Goal: Task Accomplishment & Management: Complete application form

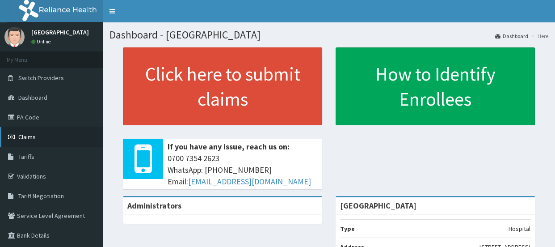
click at [31, 131] on link "Claims" at bounding box center [51, 137] width 103 height 20
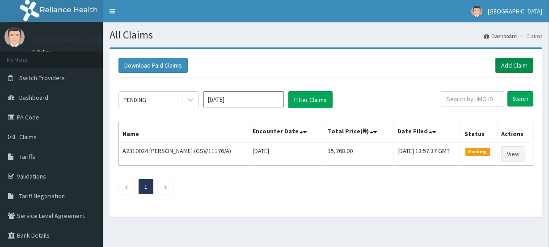
click at [502, 64] on link "Add Claim" at bounding box center [514, 65] width 38 height 15
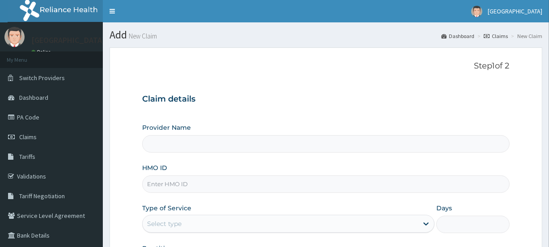
type input "[GEOGRAPHIC_DATA]"
click at [167, 186] on input "HMO ID" at bounding box center [325, 183] width 367 height 17
type input "fab/10679/b"
click at [174, 225] on div "Select type" at bounding box center [164, 223] width 34 height 9
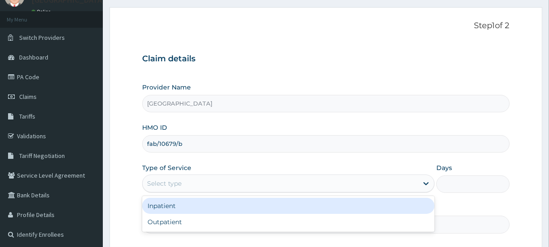
scroll to position [43, 0]
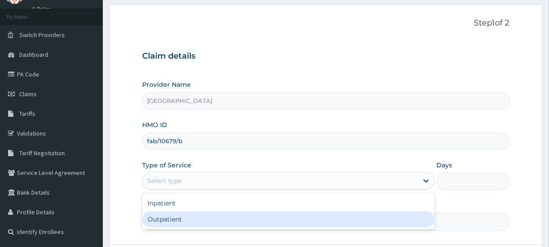
click at [206, 215] on div "Outpatient" at bounding box center [288, 219] width 292 height 16
type input "1"
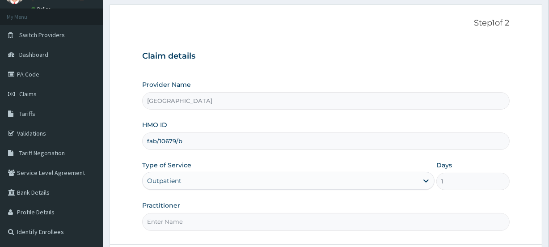
click at [205, 217] on input "Practitioner" at bounding box center [325, 221] width 367 height 17
type input "Emmanuel Oladipo"
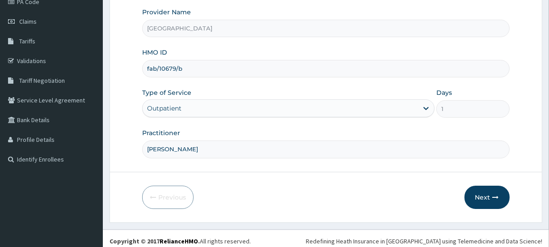
scroll to position [120, 0]
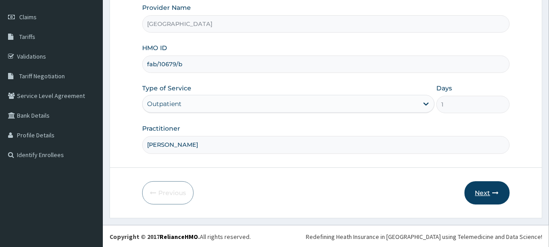
click at [487, 190] on button "Next" at bounding box center [486, 192] width 45 height 23
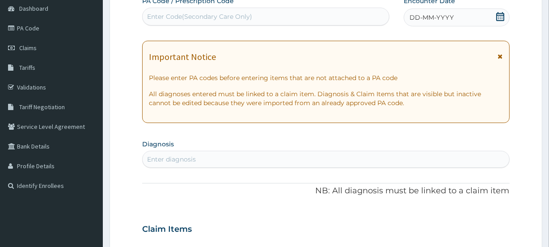
scroll to position [87, 0]
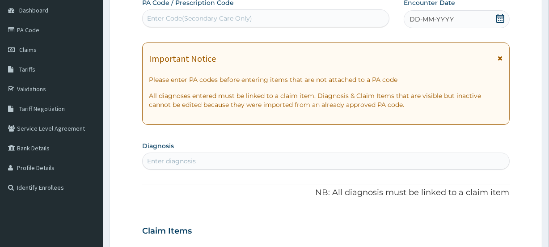
click at [502, 16] on icon at bounding box center [500, 18] width 9 height 9
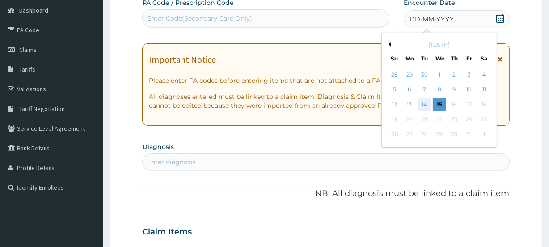
click at [421, 101] on div "14" at bounding box center [423, 104] width 13 height 13
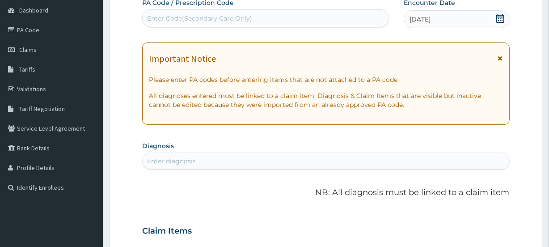
click at [258, 164] on div "Enter diagnosis" at bounding box center [326, 161] width 366 height 14
type input "MALARIA"
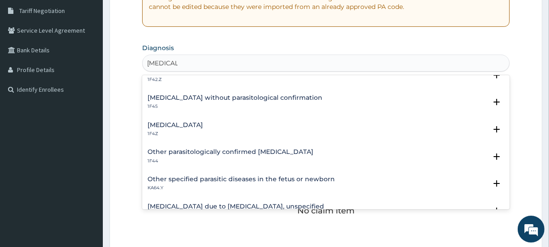
scroll to position [0, 0]
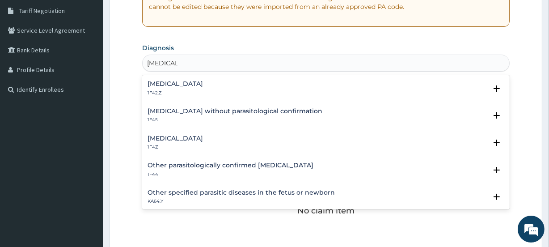
click at [203, 80] on h4 "Plasmodium malariae malaria without complication" at bounding box center [174, 83] width 55 height 7
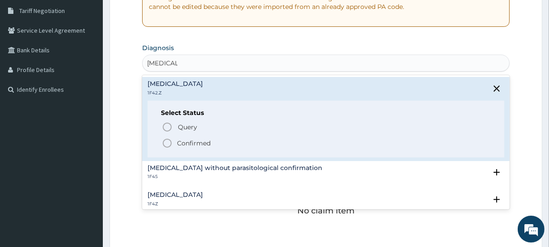
click at [206, 141] on p "Confirmed" at bounding box center [194, 143] width 34 height 9
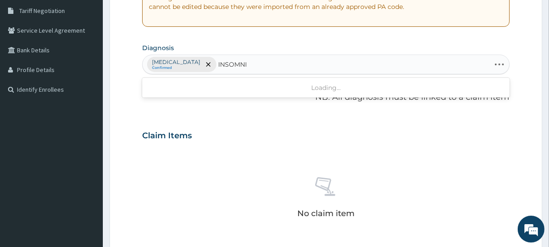
type input "INSOMNIA"
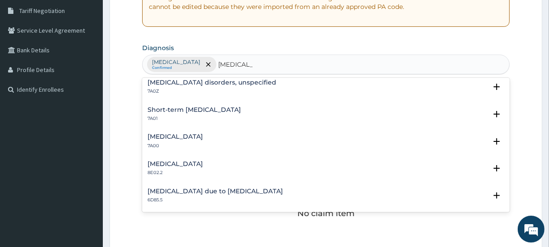
scroll to position [4, 0]
click at [206, 84] on h4 "Insomnia disorders, unspecified" at bounding box center [211, 82] width 129 height 7
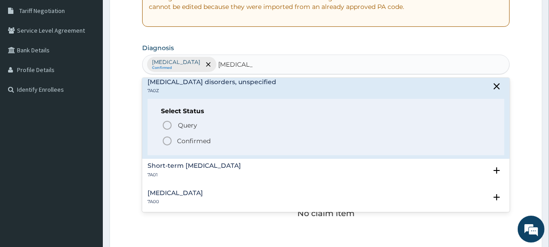
click at [170, 138] on circle "status option filled" at bounding box center [167, 141] width 8 height 8
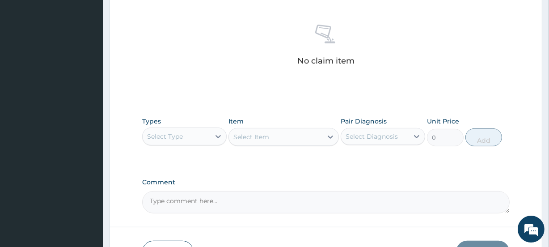
scroll to position [355, 0]
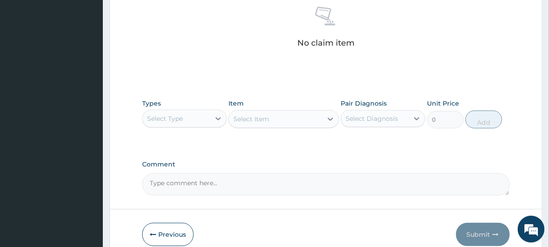
click at [192, 117] on div "Select Type" at bounding box center [176, 118] width 67 height 14
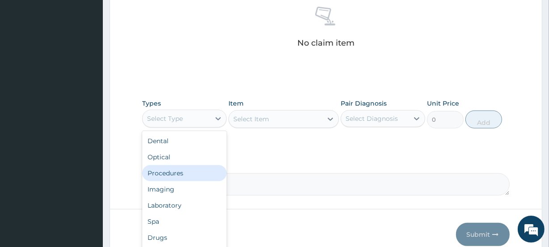
click at [180, 171] on div "Procedures" at bounding box center [184, 173] width 84 height 16
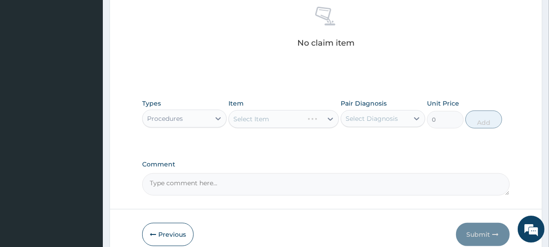
click at [270, 116] on div "Select Item" at bounding box center [283, 119] width 110 height 18
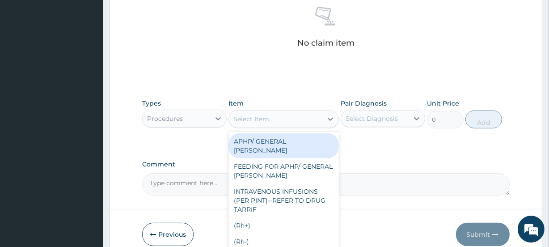
click at [270, 116] on div "Select Item" at bounding box center [275, 119] width 93 height 14
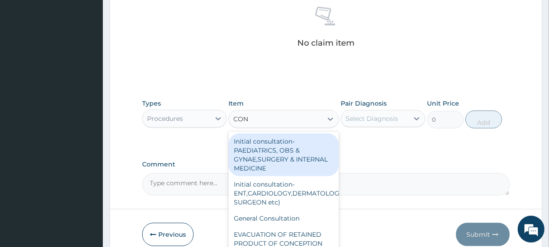
type input "CONS"
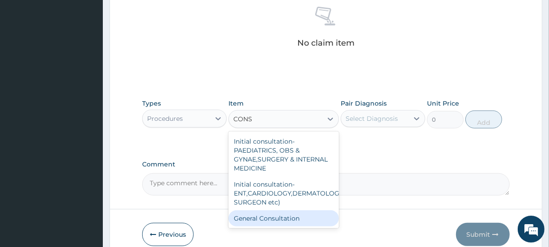
click at [274, 214] on div "General Consultation" at bounding box center [283, 218] width 110 height 16
type input "2000"
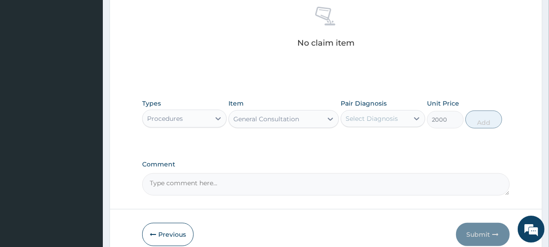
click at [369, 122] on div "Select Diagnosis" at bounding box center [371, 118] width 52 height 9
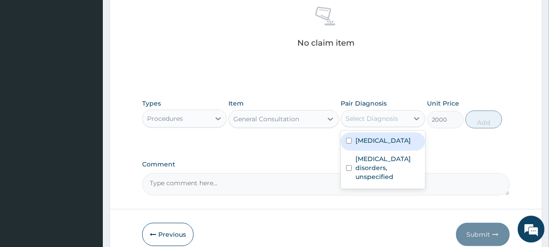
click at [374, 145] on label "Plasmodium malariae malaria without complication" at bounding box center [382, 140] width 55 height 9
checkbox input "true"
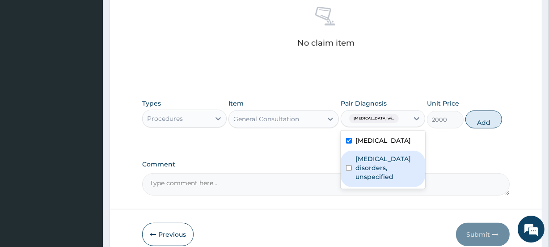
click at [379, 179] on label "Insomnia disorders, unspecified" at bounding box center [387, 167] width 64 height 27
checkbox input "true"
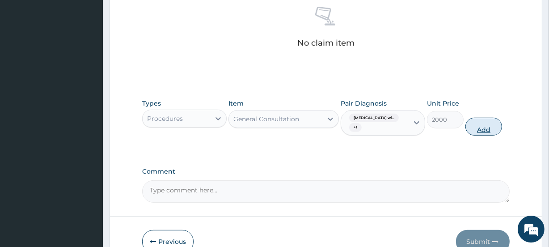
click at [482, 128] on button "Add" at bounding box center [483, 127] width 37 height 18
type input "0"
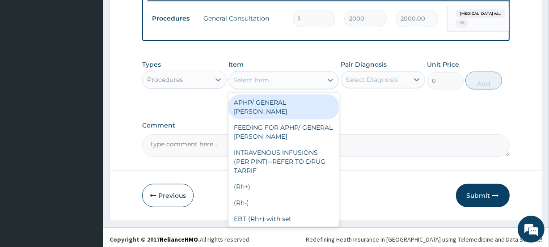
click at [282, 86] on div "Select Item" at bounding box center [275, 80] width 93 height 14
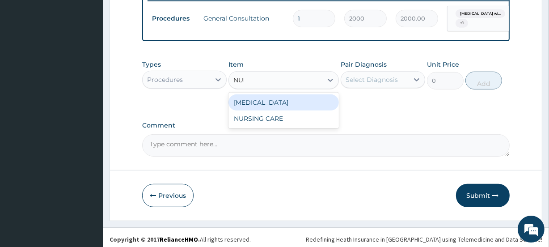
type input "NURS"
click at [277, 104] on div "NURSING CARE" at bounding box center [283, 102] width 110 height 16
type input "1000"
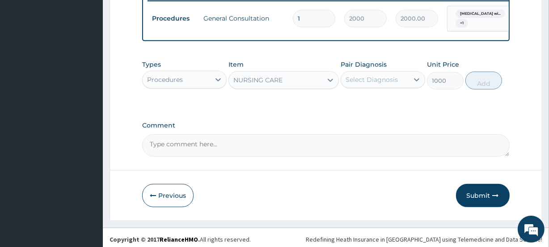
click at [365, 84] on div "Select Diagnosis" at bounding box center [371, 79] width 52 height 9
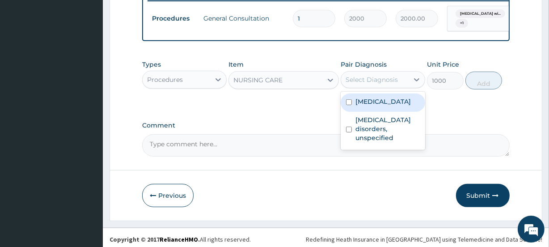
click at [369, 106] on label "Plasmodium malariae malaria without complication" at bounding box center [382, 101] width 55 height 9
checkbox input "true"
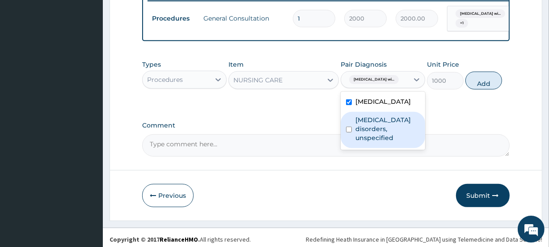
click at [376, 142] on label "Insomnia disorders, unspecified" at bounding box center [387, 128] width 64 height 27
checkbox input "true"
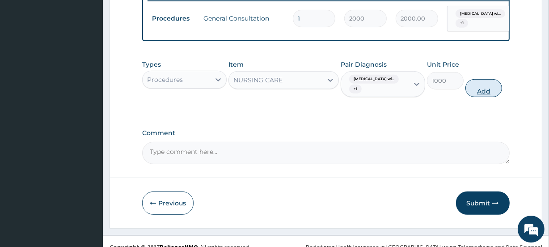
click at [480, 97] on button "Add" at bounding box center [483, 88] width 37 height 18
type input "0"
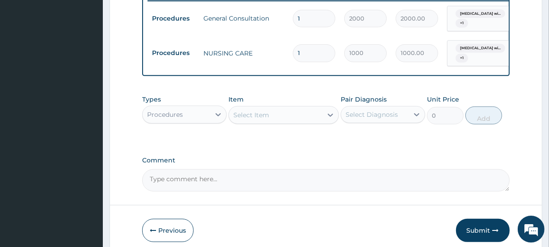
click at [192, 116] on div "Procedures" at bounding box center [176, 114] width 67 height 14
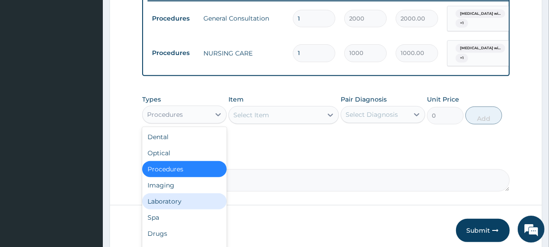
click at [164, 204] on div "Laboratory" at bounding box center [184, 201] width 84 height 16
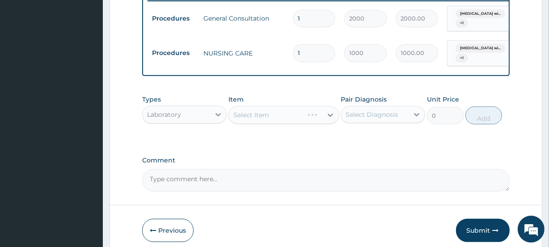
click at [270, 116] on div "Select Item" at bounding box center [283, 115] width 110 height 18
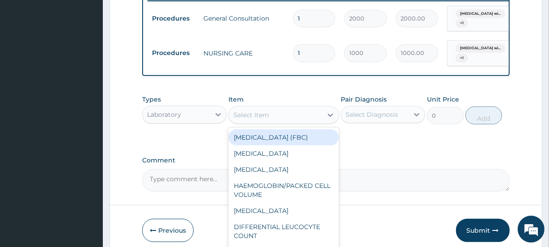
click at [270, 116] on div "Select Item" at bounding box center [275, 115] width 93 height 14
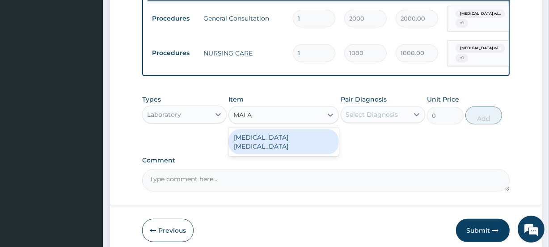
type input "MALAR"
click at [270, 136] on div "MALARIA PARASITE" at bounding box center [283, 141] width 110 height 25
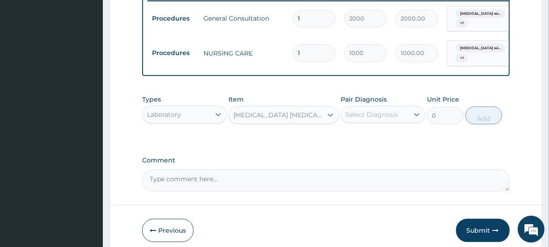
type input "700"
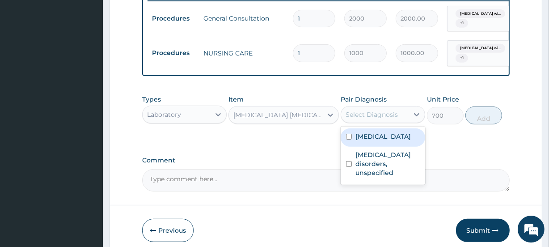
click at [371, 119] on div "Select Diagnosis" at bounding box center [371, 114] width 52 height 9
click at [373, 141] on label "Plasmodium malariae malaria without complication" at bounding box center [382, 136] width 55 height 9
checkbox input "true"
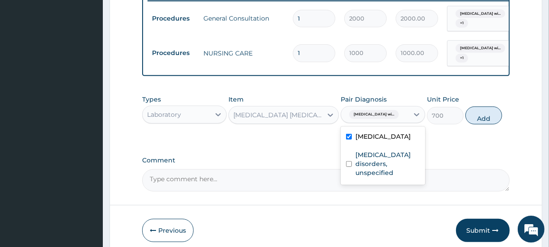
click at [494, 120] on button "Add" at bounding box center [483, 115] width 37 height 18
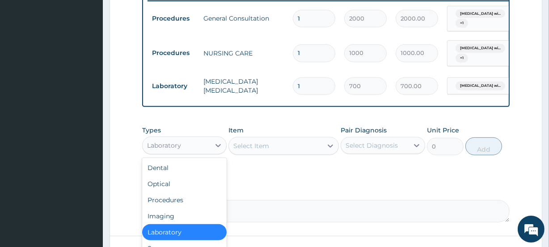
click at [183, 149] on div "Laboratory" at bounding box center [176, 145] width 67 height 14
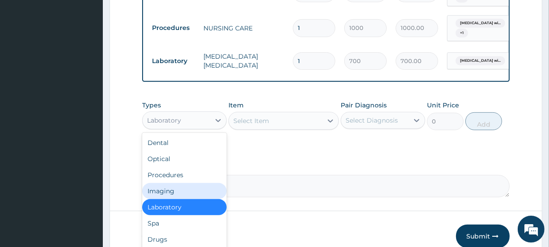
scroll to position [383, 0]
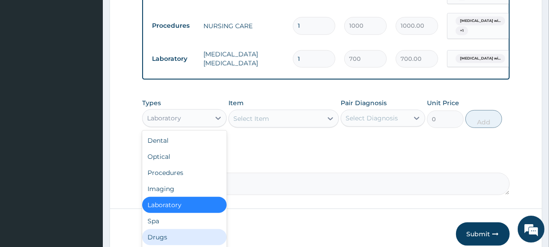
click at [164, 243] on div "Drugs" at bounding box center [184, 237] width 84 height 16
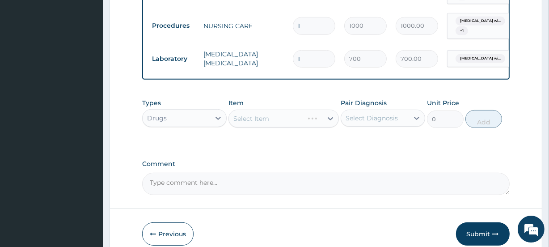
click at [295, 132] on div "Types option Drugs, selected. Select is focused ,type to refine list, press Dow…" at bounding box center [325, 113] width 367 height 38
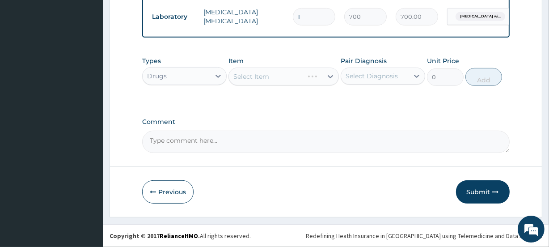
scroll to position [429, 0]
click at [285, 82] on div "Select Item" at bounding box center [275, 76] width 93 height 14
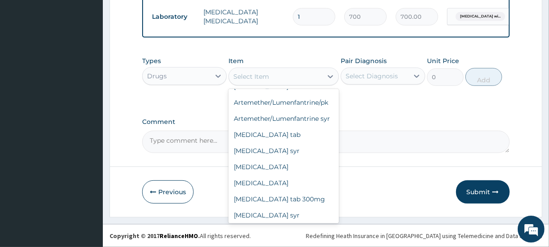
scroll to position [176, 0]
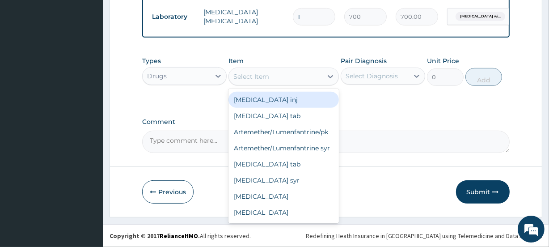
click at [306, 102] on div "Dihydroartemisinin inj" at bounding box center [283, 100] width 110 height 16
type input "440"
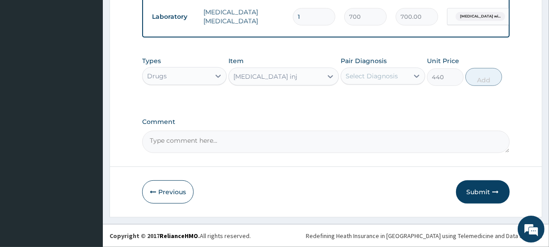
click at [362, 81] on div "Select Diagnosis" at bounding box center [374, 76] width 67 height 14
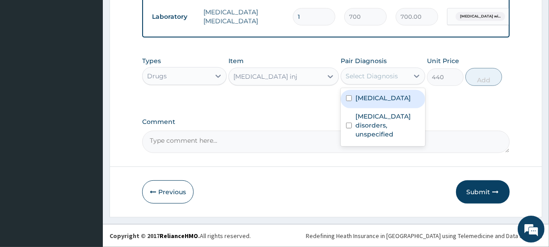
click at [371, 102] on label "Plasmodium malariae malaria without complication" at bounding box center [382, 97] width 55 height 9
checkbox input "true"
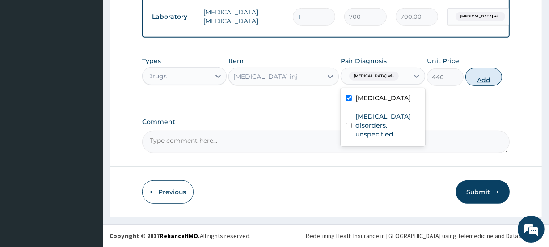
click at [480, 82] on button "Add" at bounding box center [483, 77] width 37 height 18
type input "0"
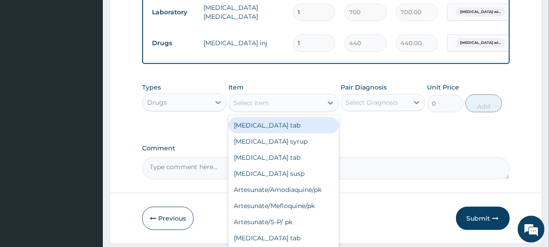
click at [298, 110] on div "Select Item" at bounding box center [275, 103] width 93 height 14
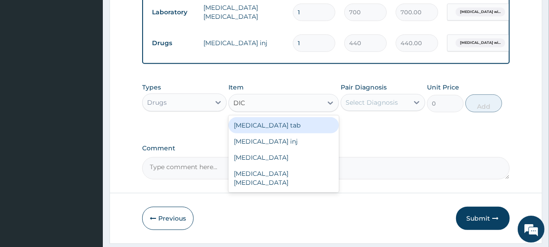
type input "DICL"
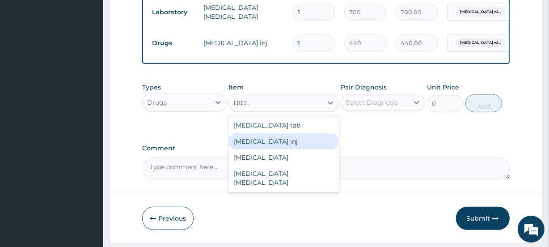
click at [284, 140] on div "Diclofenac inj" at bounding box center [283, 141] width 110 height 16
type input "88"
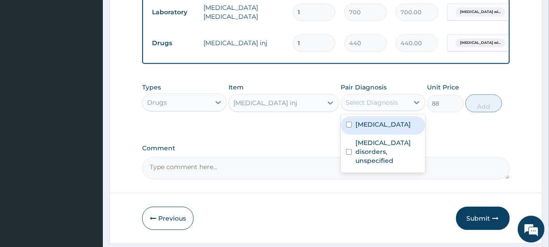
click at [375, 103] on div "Select Diagnosis" at bounding box center [371, 102] width 52 height 9
click at [390, 129] on label "Plasmodium malariae malaria without complication" at bounding box center [382, 124] width 55 height 9
checkbox input "true"
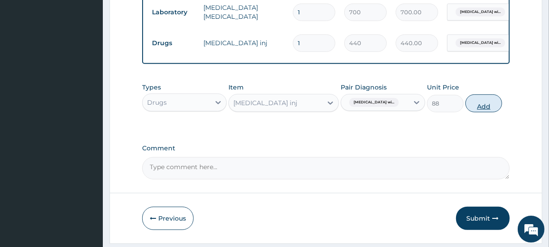
click at [489, 112] on button "Add" at bounding box center [483, 103] width 37 height 18
type input "0"
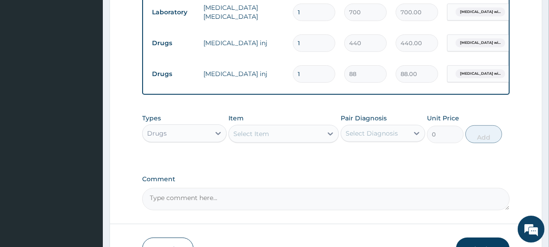
drag, startPoint x: 302, startPoint y: 43, endPoint x: 295, endPoint y: 43, distance: 7.2
click at [295, 43] on input "1" at bounding box center [314, 42] width 42 height 17
type input "2"
type input "880.00"
type input "2"
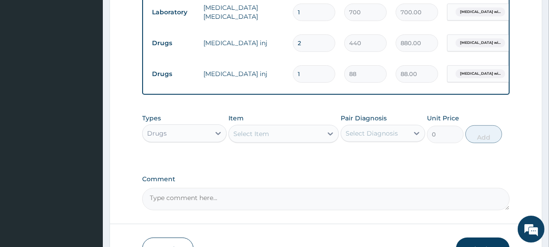
click at [271, 134] on div "Select Item" at bounding box center [275, 133] width 93 height 14
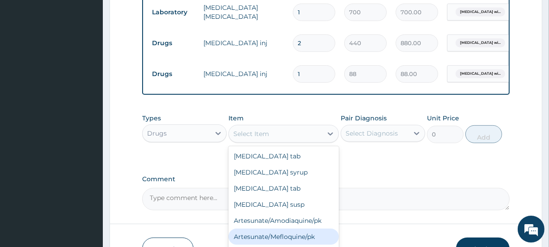
click at [309, 239] on div "Artesunate/Mefloquine/pk" at bounding box center [283, 236] width 110 height 16
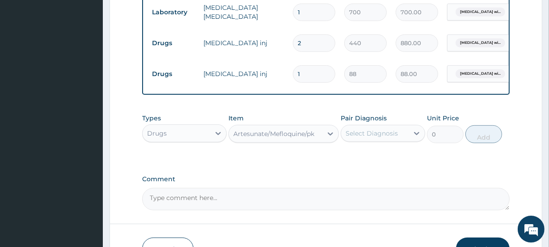
type input "1600"
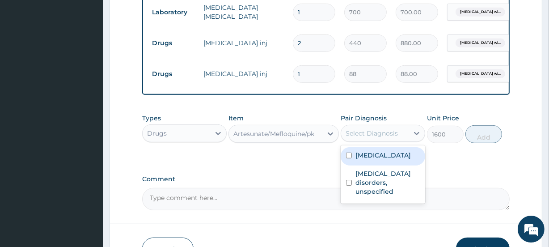
click at [406, 139] on div "Select Diagnosis" at bounding box center [374, 133] width 67 height 14
click at [383, 160] on label "Plasmodium malariae malaria without complication" at bounding box center [382, 155] width 55 height 9
checkbox input "true"
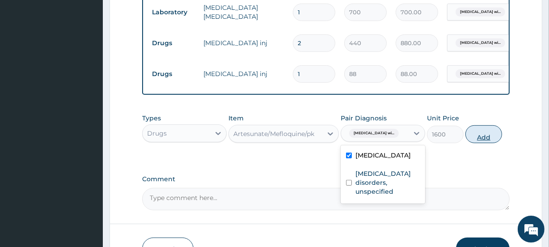
click at [486, 143] on button "Add" at bounding box center [483, 134] width 37 height 18
type input "0"
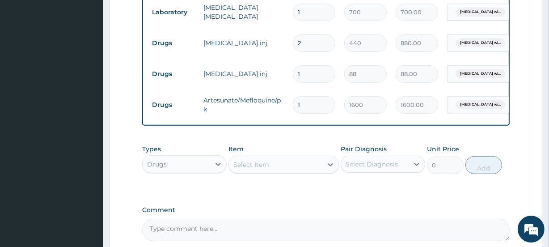
click at [283, 168] on div "Select Item" at bounding box center [275, 164] width 93 height 14
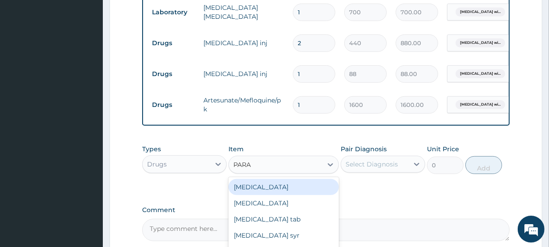
type input "PARAC"
click at [279, 194] on div "Paracetamol tab" at bounding box center [283, 187] width 110 height 16
type input "10"
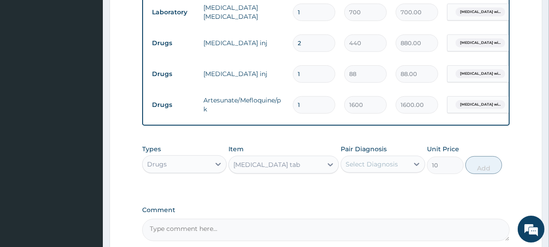
click at [402, 170] on div "Select Diagnosis" at bounding box center [374, 164] width 67 height 14
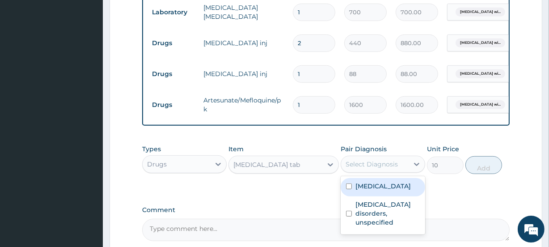
click at [379, 190] on label "Plasmodium malariae malaria without complication" at bounding box center [382, 185] width 55 height 9
checkbox input "true"
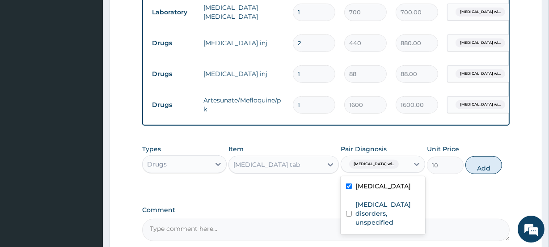
click at [490, 174] on button "Add" at bounding box center [483, 165] width 37 height 18
type input "0"
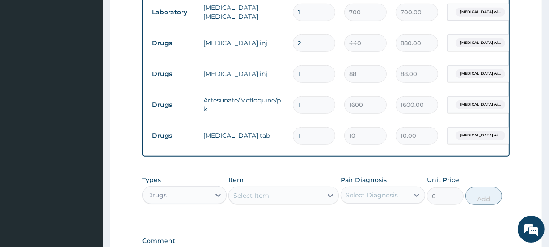
click at [274, 202] on div "Select Item" at bounding box center [275, 195] width 93 height 14
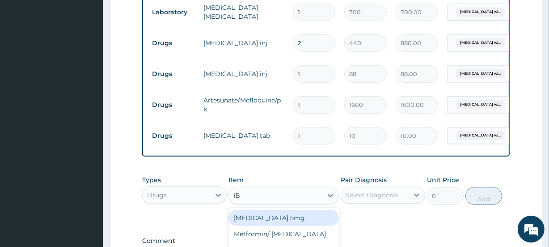
type input "IBU"
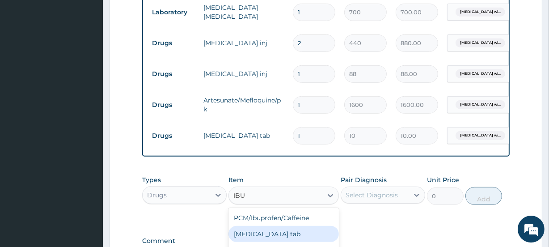
click at [286, 236] on div "Ibuprofen tab" at bounding box center [283, 234] width 110 height 16
type input "12"
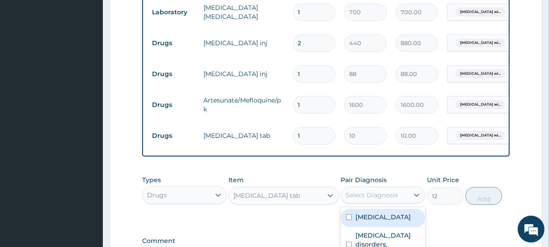
click at [377, 196] on div "Select Diagnosis" at bounding box center [374, 195] width 67 height 14
click at [385, 221] on label "Plasmodium malariae malaria without complication" at bounding box center [382, 216] width 55 height 9
checkbox input "true"
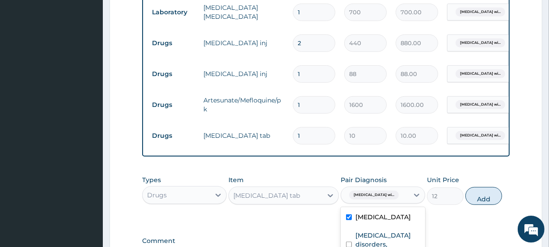
click at [489, 205] on button "Add" at bounding box center [483, 196] width 37 height 18
type input "0"
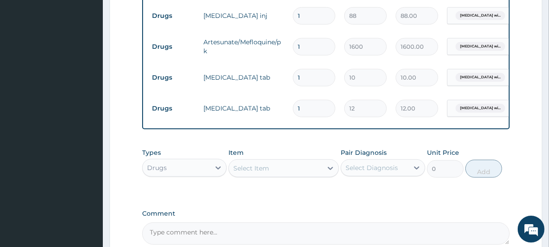
scroll to position [503, 0]
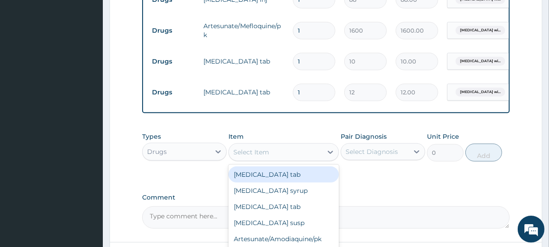
click at [292, 159] on div "Select Item" at bounding box center [275, 152] width 93 height 14
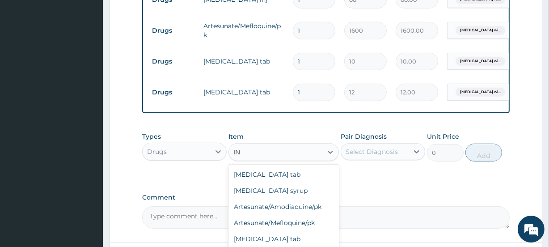
type input "I"
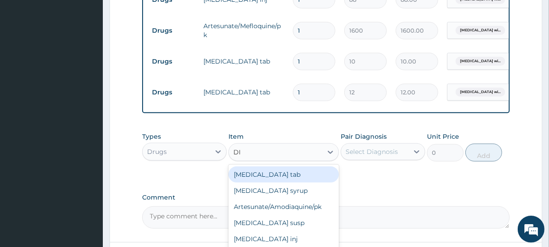
type input "DIA"
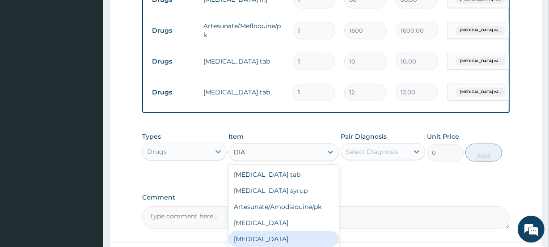
click at [260, 241] on div "Diazepam" at bounding box center [283, 239] width 110 height 16
type input "66"
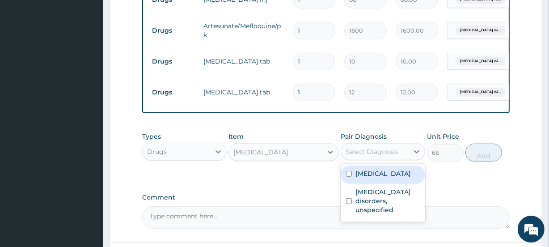
click at [392, 153] on div "Select Diagnosis" at bounding box center [371, 151] width 52 height 9
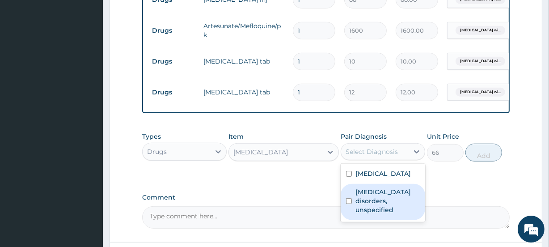
click at [382, 214] on label "Insomnia disorders, unspecified" at bounding box center [387, 200] width 64 height 27
checkbox input "true"
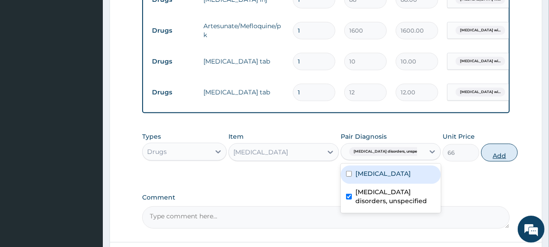
click at [486, 155] on button "Add" at bounding box center [499, 152] width 37 height 18
type input "0"
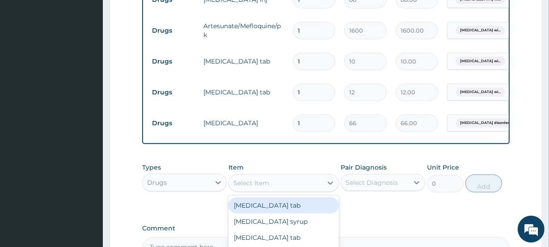
click at [290, 184] on div "Select Item" at bounding box center [275, 183] width 93 height 14
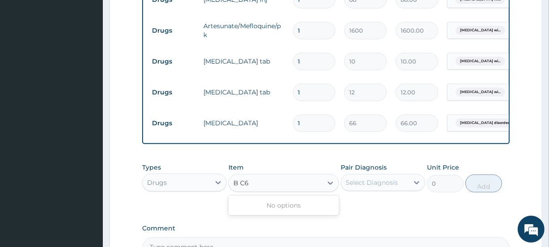
type input "B C"
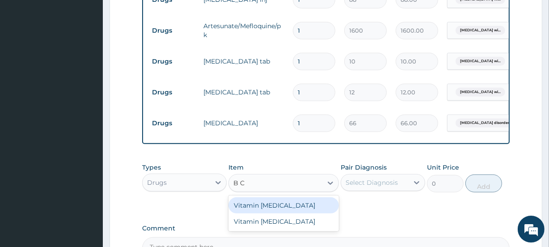
click at [276, 213] on div "Vitamin B complex" at bounding box center [283, 205] width 110 height 16
type input "10"
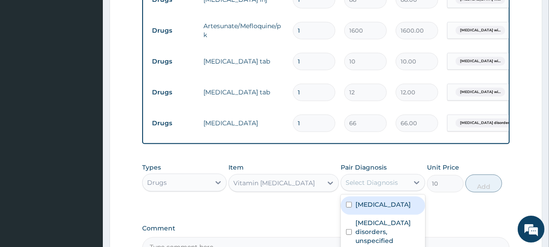
click at [400, 190] on div "Select Diagnosis" at bounding box center [374, 182] width 67 height 14
click at [386, 209] on label "Plasmodium malariae malaria without complication" at bounding box center [382, 204] width 55 height 9
checkbox input "true"
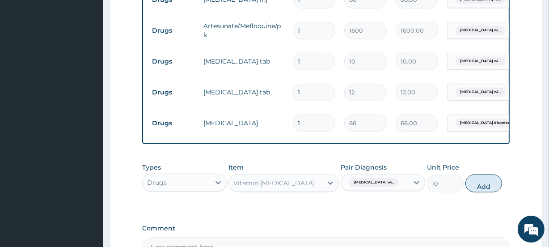
click at [486, 197] on div "Types Drugs Item Vitamin B complex Pair Diagnosis Plasmodium malariae malaria w…" at bounding box center [325, 177] width 367 height 38
click at [485, 192] on button "Add" at bounding box center [483, 183] width 37 height 18
type input "0"
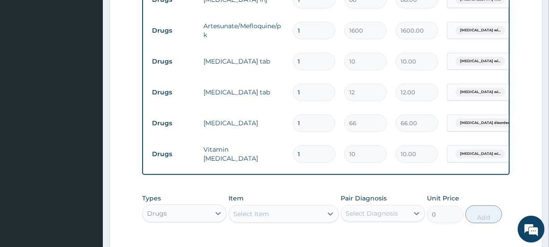
drag, startPoint x: 300, startPoint y: 155, endPoint x: 290, endPoint y: 151, distance: 10.9
click at [290, 151] on td "1" at bounding box center [313, 154] width 51 height 26
type input "2"
type input "20.00"
type input "20"
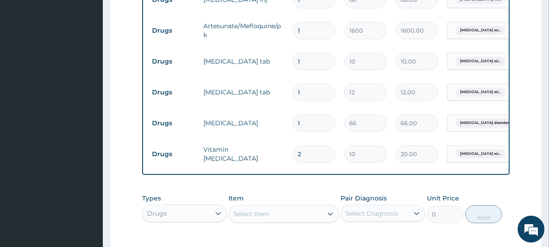
type input "200.00"
type input "20"
click at [300, 127] on input "1" at bounding box center [314, 122] width 42 height 17
type input "10"
type input "660.00"
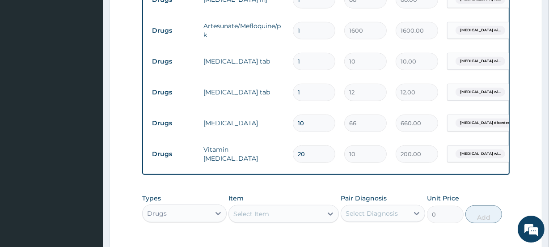
type input "10"
click at [299, 90] on input "1" at bounding box center [314, 92] width 42 height 17
type input "0.00"
type input "2"
type input "24.00"
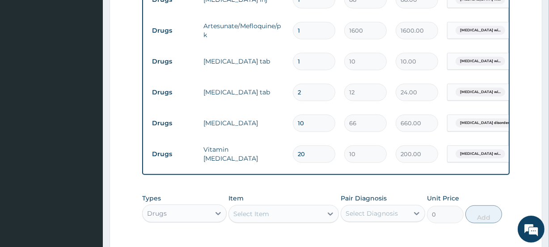
type input "20"
type input "240.00"
type input "20"
click at [302, 63] on input "1" at bounding box center [314, 61] width 42 height 17
type input "0.00"
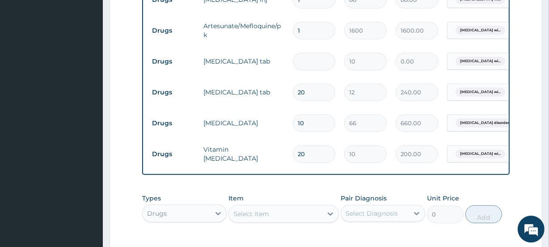
type input "3"
type input "30.00"
type input "30"
type input "300.00"
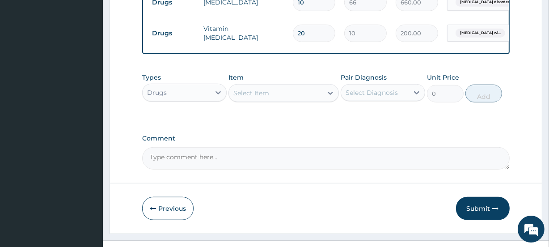
scroll to position [646, 0]
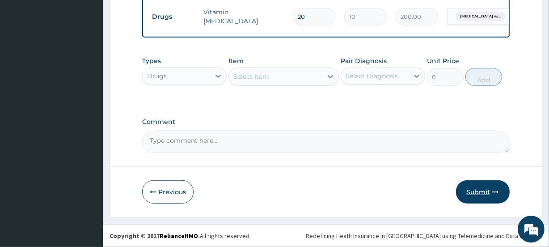
type input "30"
click at [487, 187] on button "Submit" at bounding box center [483, 191] width 54 height 23
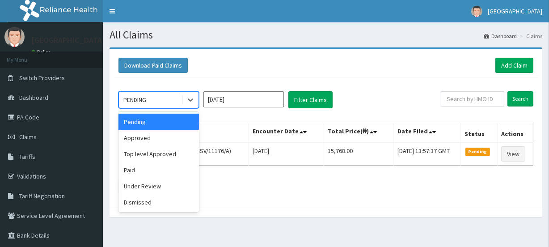
click at [143, 96] on div "PENDING" at bounding box center [134, 99] width 23 height 9
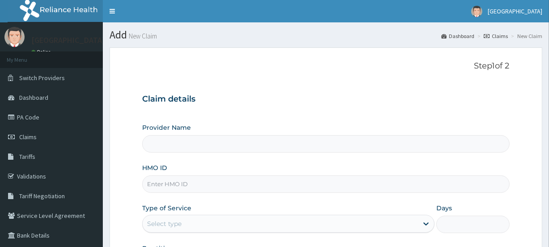
type input "[GEOGRAPHIC_DATA]"
click at [203, 182] on input "HMO ID" at bounding box center [325, 183] width 367 height 17
type input "GTC/10124/B"
click at [190, 218] on div "Select type" at bounding box center [280, 223] width 275 height 14
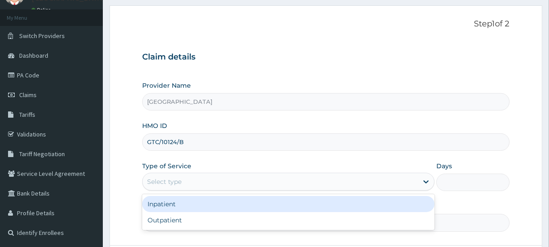
scroll to position [51, 0]
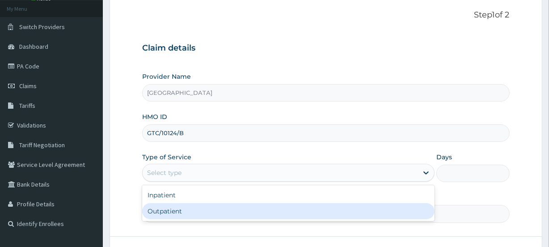
click at [153, 207] on div "Outpatient" at bounding box center [288, 211] width 292 height 16
type input "1"
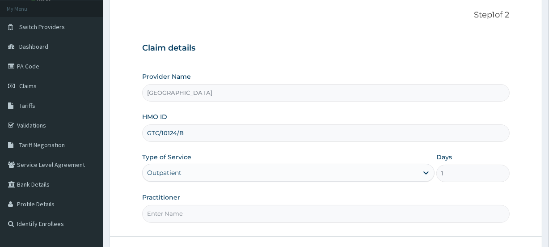
click at [303, 216] on input "Practitioner" at bounding box center [325, 213] width 367 height 17
type input "[PERSON_NAME]"
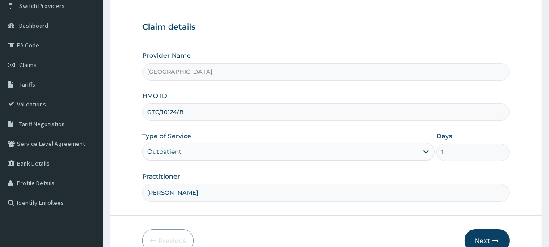
scroll to position [102, 0]
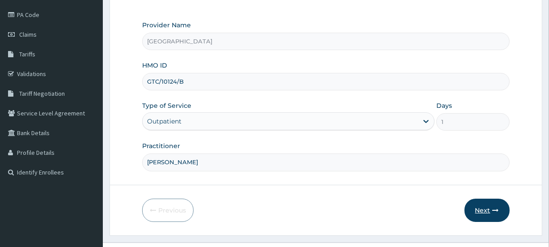
click at [486, 207] on button "Next" at bounding box center [486, 209] width 45 height 23
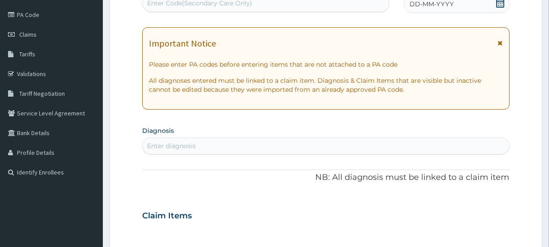
click at [499, 4] on icon at bounding box center [500, 3] width 9 height 9
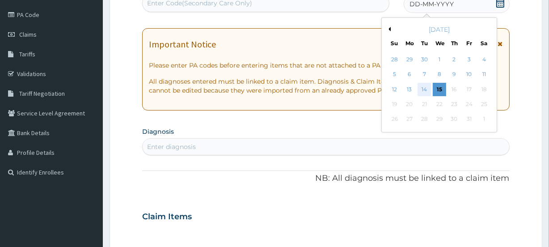
click at [422, 88] on div "14" at bounding box center [423, 89] width 13 height 13
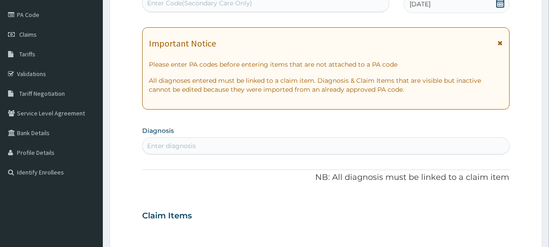
click at [282, 144] on div "Enter diagnosis" at bounding box center [326, 146] width 366 height 14
type input "SEPSIS"
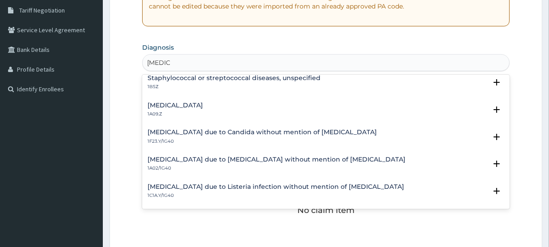
scroll to position [0, 0]
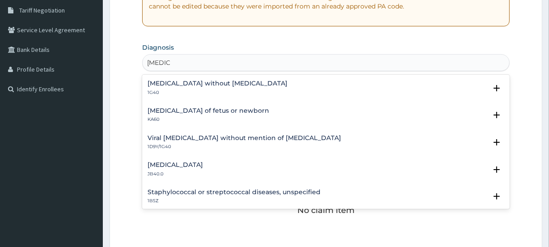
click at [199, 81] on h4 "Sepsis without septic shock" at bounding box center [217, 83] width 140 height 7
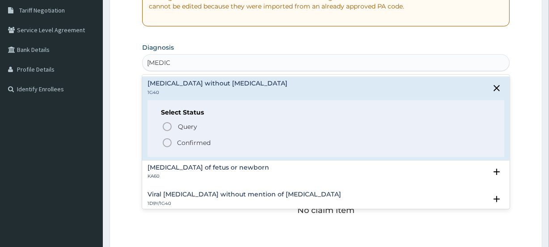
click at [170, 140] on icon "status option filled" at bounding box center [167, 142] width 11 height 11
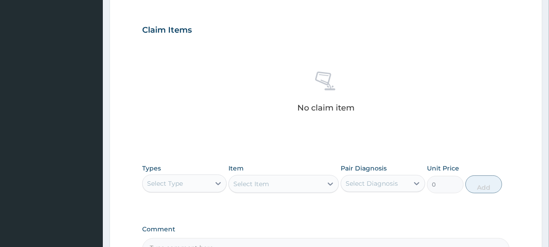
scroll to position [301, 0]
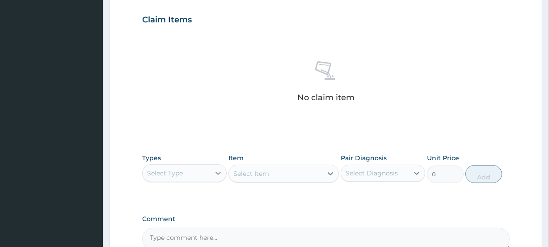
click at [213, 170] on div at bounding box center [218, 173] width 16 height 16
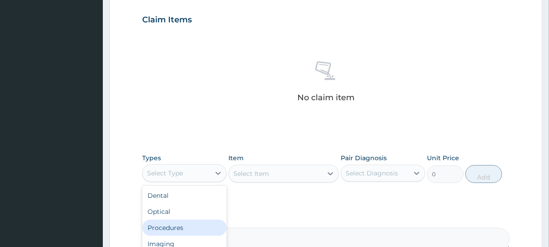
click at [173, 227] on div "Procedures" at bounding box center [184, 227] width 84 height 16
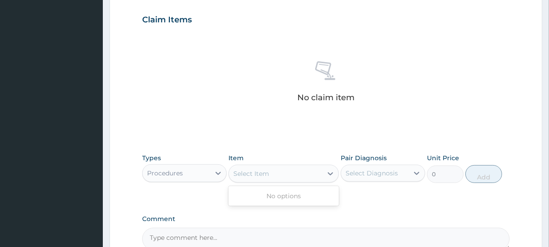
click at [265, 173] on div "Select Item" at bounding box center [251, 173] width 36 height 9
click at [300, 166] on div "Select Item" at bounding box center [275, 173] width 93 height 14
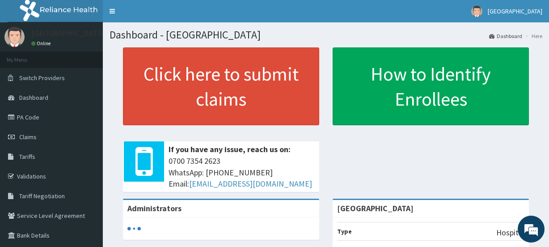
click at [49, 135] on link "Claims" at bounding box center [51, 137] width 103 height 20
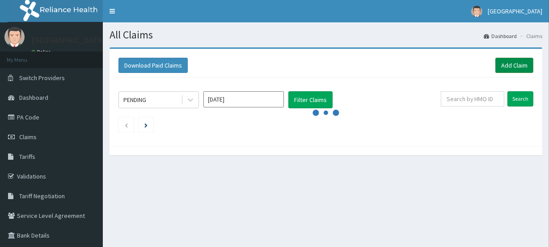
click at [505, 67] on link "Add Claim" at bounding box center [514, 65] width 38 height 15
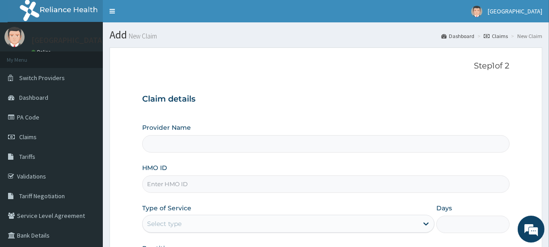
type input "[GEOGRAPHIC_DATA]"
click at [179, 185] on input "HMO ID" at bounding box center [325, 183] width 367 height 17
type input "GTC/10124/B"
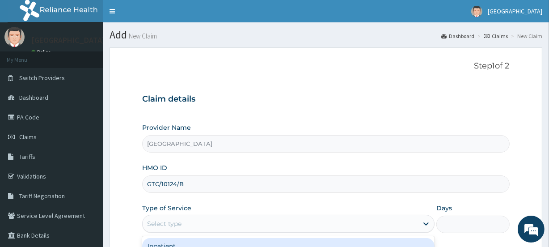
click at [181, 227] on div "Select type" at bounding box center [164, 223] width 34 height 9
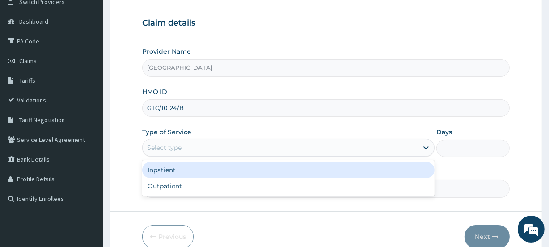
scroll to position [79, 0]
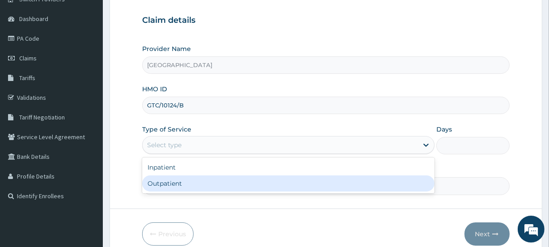
click at [162, 181] on div "Outpatient" at bounding box center [288, 183] width 292 height 16
type input "1"
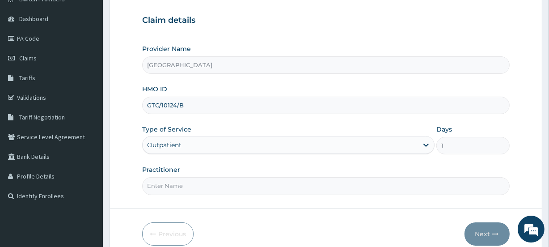
click at [171, 186] on input "Practitioner" at bounding box center [325, 185] width 367 height 17
type input "[PERSON_NAME]"
click at [488, 229] on button "Next" at bounding box center [486, 233] width 45 height 23
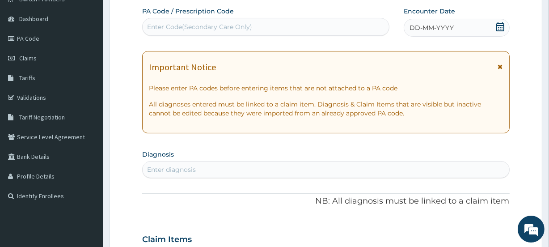
click at [498, 28] on icon at bounding box center [500, 26] width 9 height 9
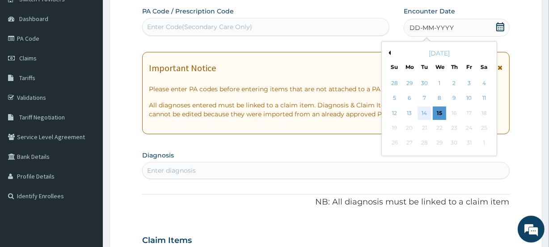
click at [426, 113] on div "14" at bounding box center [423, 112] width 13 height 13
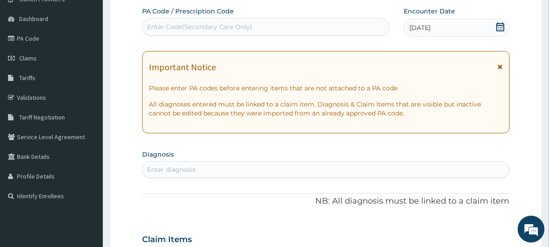
click at [284, 165] on div "Enter diagnosis" at bounding box center [326, 169] width 366 height 14
type input "[MEDICAL_DATA]"
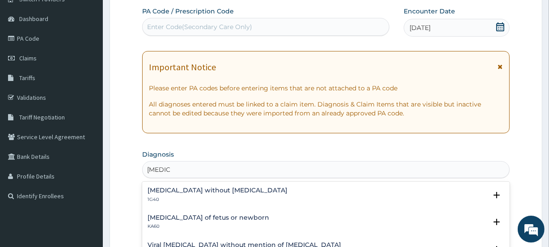
click at [241, 188] on div "[MEDICAL_DATA] without [MEDICAL_DATA] 1G40" at bounding box center [325, 195] width 356 height 16
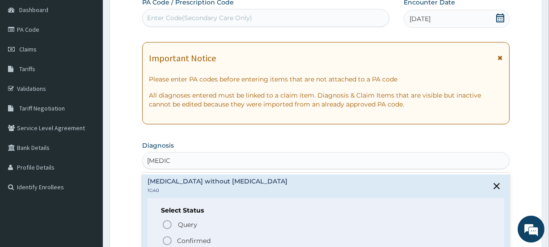
scroll to position [111, 0]
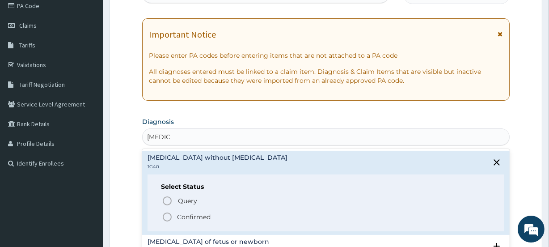
click at [174, 211] on span "Confirmed" at bounding box center [326, 216] width 329 height 11
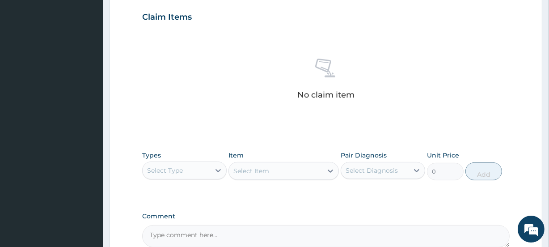
scroll to position [305, 0]
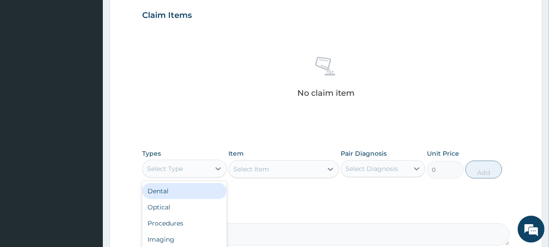
click at [162, 169] on div "Select Type" at bounding box center [165, 168] width 36 height 9
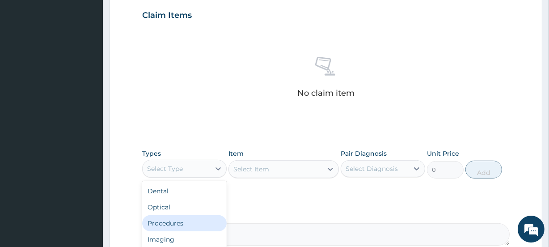
click at [168, 217] on div "Procedures" at bounding box center [184, 223] width 84 height 16
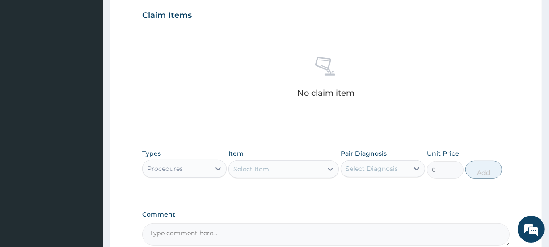
click at [248, 173] on div "Select Item" at bounding box center [251, 168] width 36 height 9
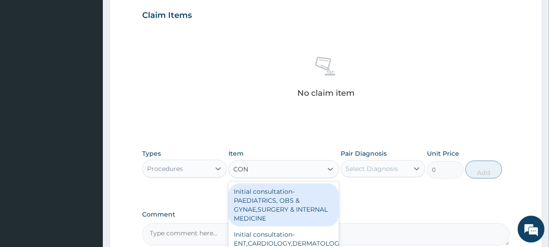
type input "CONS"
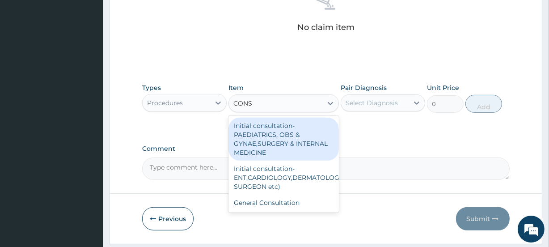
scroll to position [384, 0]
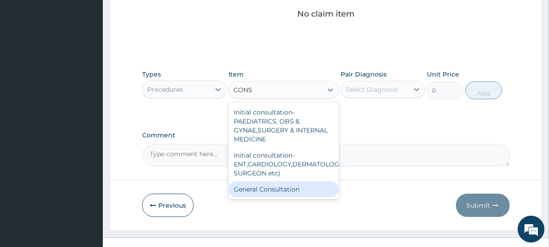
click at [293, 187] on div "General Consultation" at bounding box center [283, 189] width 110 height 16
type input "2000"
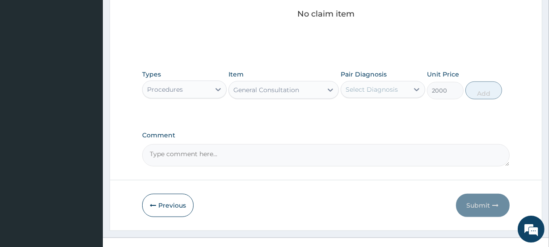
click at [359, 90] on div "Select Diagnosis" at bounding box center [371, 89] width 52 height 9
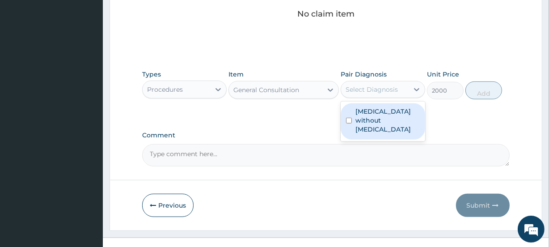
click at [375, 108] on label "Sepsis without septic shock" at bounding box center [387, 120] width 64 height 27
checkbox input "true"
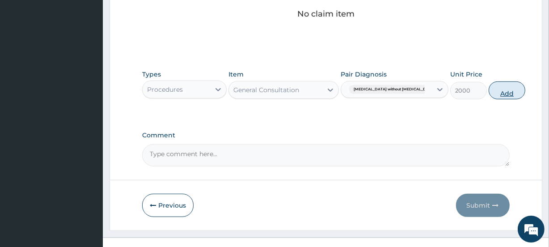
click at [489, 89] on button "Add" at bounding box center [507, 90] width 37 height 18
type input "0"
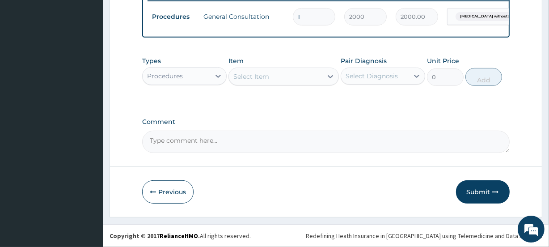
click at [257, 73] on div "Select Item" at bounding box center [251, 76] width 36 height 9
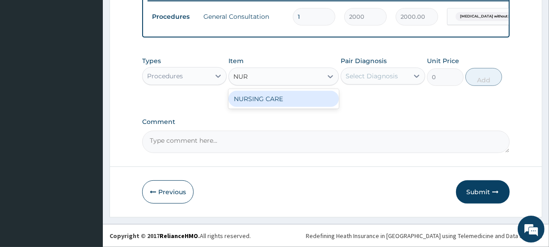
type input "NURS"
click at [291, 100] on div "NURSING CARE" at bounding box center [283, 99] width 110 height 16
type input "1000"
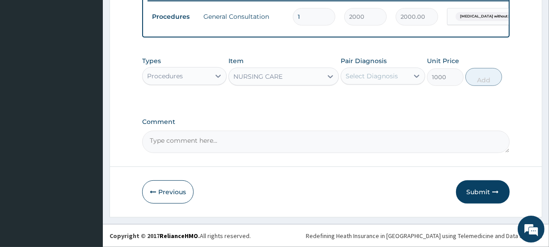
click at [396, 75] on div "Select Diagnosis" at bounding box center [371, 76] width 52 height 9
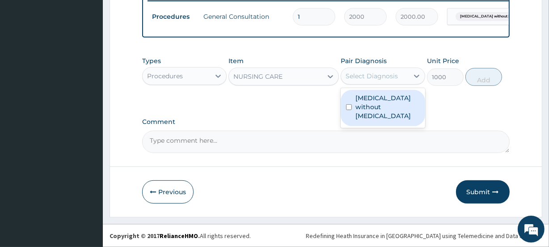
click at [388, 96] on label "Sepsis without septic shock" at bounding box center [387, 106] width 64 height 27
checkbox input "true"
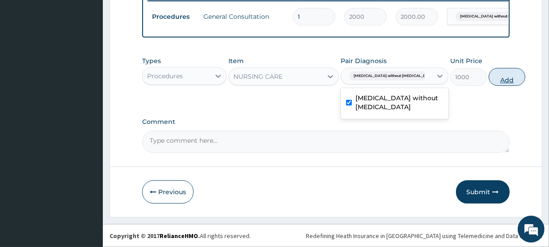
click at [489, 80] on button "Add" at bounding box center [507, 77] width 37 height 18
type input "0"
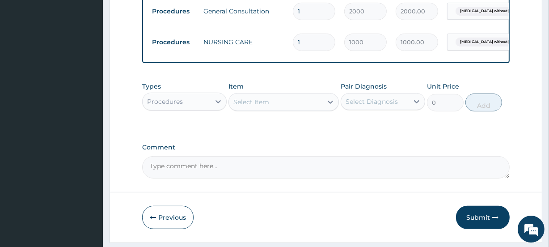
click at [168, 106] on div "Procedures" at bounding box center [165, 101] width 36 height 9
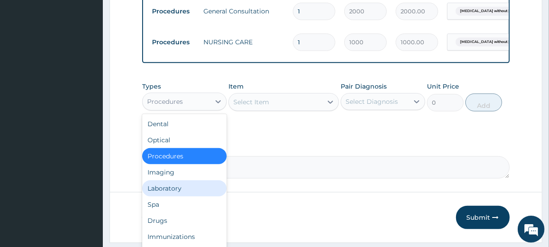
click at [173, 196] on div "Laboratory" at bounding box center [184, 188] width 84 height 16
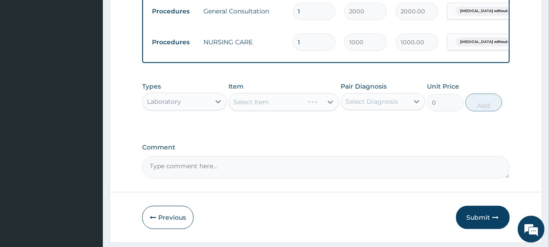
click at [263, 103] on div "Select Item" at bounding box center [283, 102] width 110 height 18
click at [293, 108] on div "Select Item" at bounding box center [275, 102] width 93 height 14
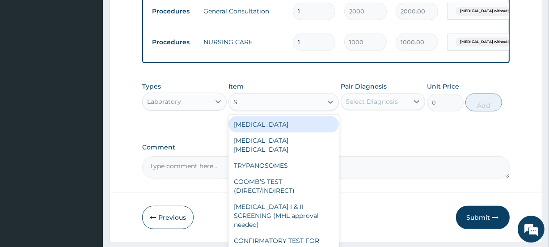
type input "SP"
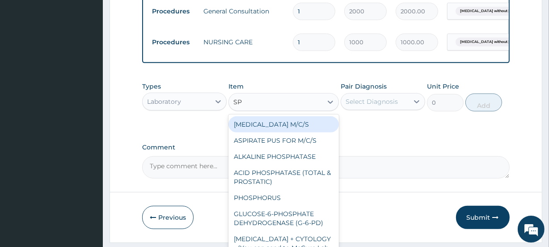
click at [279, 130] on div "SPUTUM M/C/S" at bounding box center [283, 124] width 110 height 16
type input "3000"
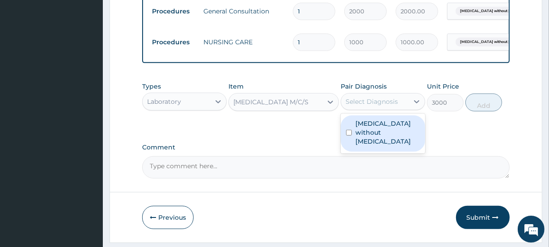
click at [390, 104] on div "Select Diagnosis" at bounding box center [371, 101] width 52 height 9
click at [379, 135] on label "Sepsis without septic shock" at bounding box center [387, 132] width 64 height 27
checkbox input "true"
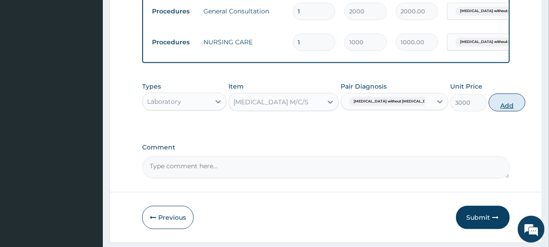
click at [489, 111] on button "Add" at bounding box center [507, 102] width 37 height 18
type input "0"
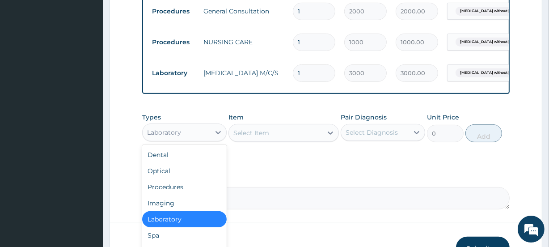
click at [195, 139] on div "Laboratory" at bounding box center [176, 132] width 67 height 14
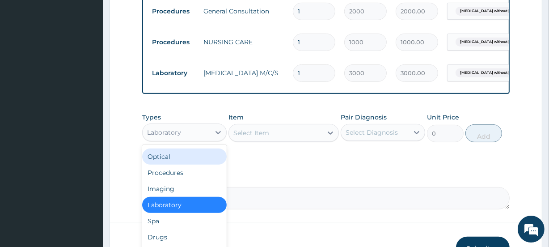
scroll to position [30, 0]
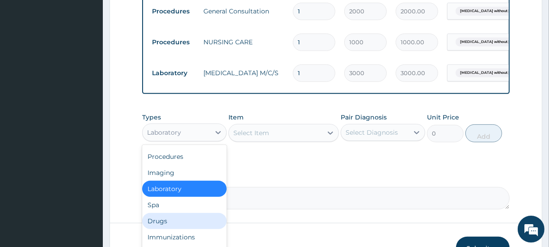
click at [156, 229] on div "Drugs" at bounding box center [184, 221] width 84 height 16
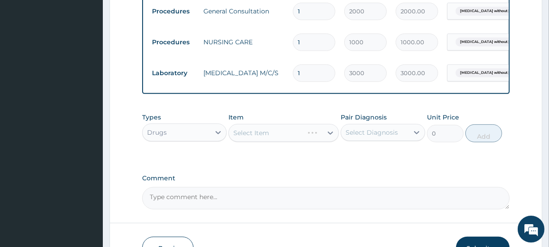
click at [261, 138] on div "Select Item" at bounding box center [283, 133] width 110 height 18
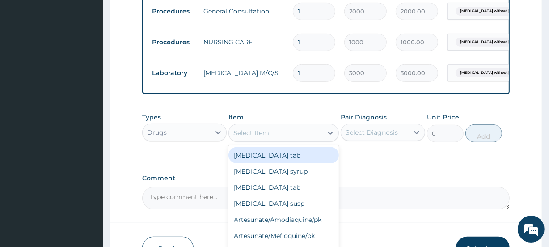
click at [261, 137] on div "Select Item" at bounding box center [251, 132] width 36 height 9
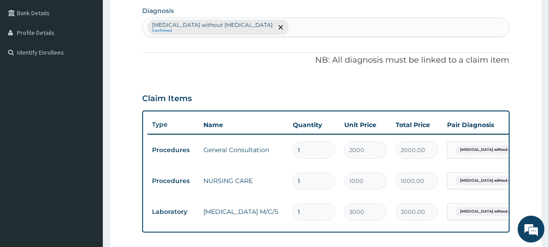
scroll to position [210, 0]
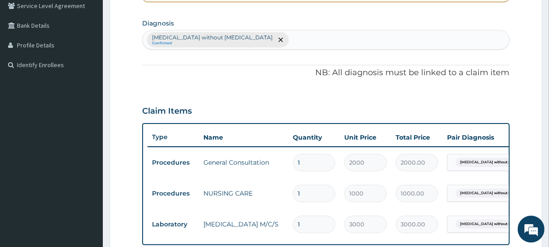
click at [272, 35] on div "Sepsis without septic shock Confirmed" at bounding box center [326, 39] width 366 height 19
type input "COUGH"
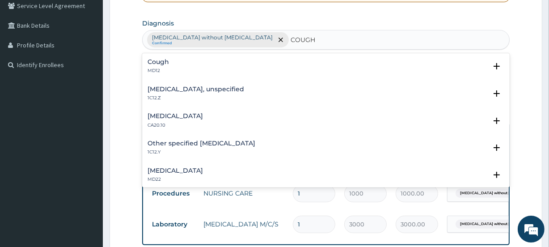
click at [155, 64] on h4 "Cough" at bounding box center [157, 62] width 21 height 7
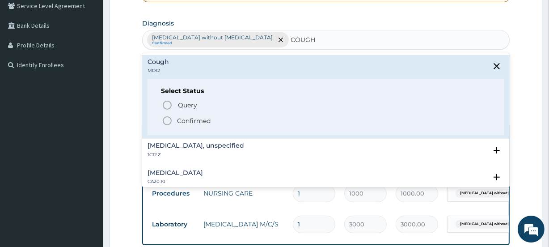
click at [177, 120] on p "Confirmed" at bounding box center [194, 120] width 34 height 9
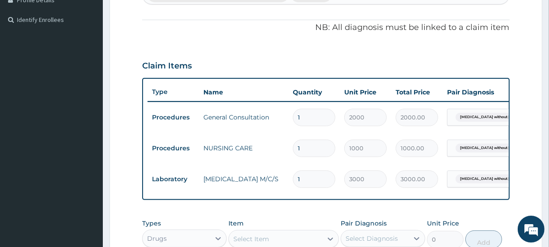
scroll to position [261, 0]
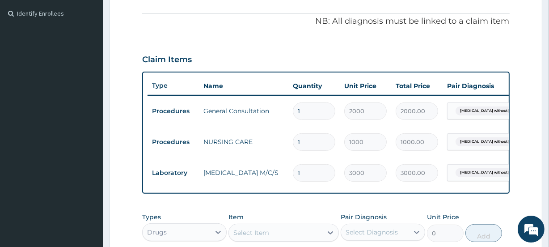
click at [484, 105] on tr "Procedures General Consultation 1 2000 2000.00 Sepsis without septic shock Dele…" at bounding box center [366, 111] width 438 height 31
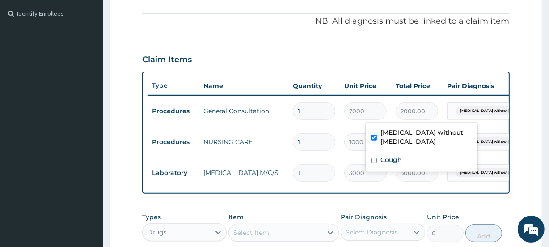
scroll to position [0, 81]
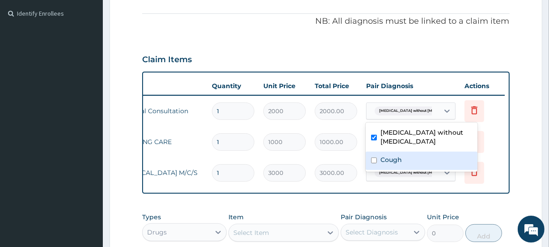
click at [426, 152] on div "Cough" at bounding box center [422, 161] width 112 height 18
checkbox input "true"
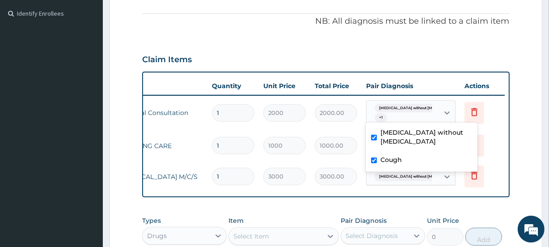
click at [514, 130] on form "Step 2 of 2 PA Code / Prescription Code Enter Code(Secondary Care Only) Encount…" at bounding box center [326, 81] width 433 height 590
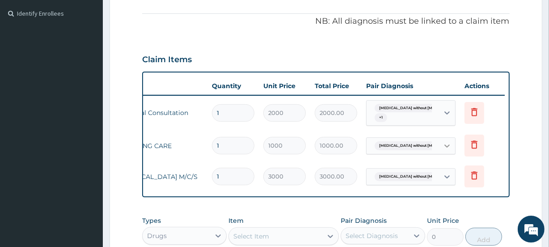
click at [441, 146] on div at bounding box center [447, 146] width 16 height 16
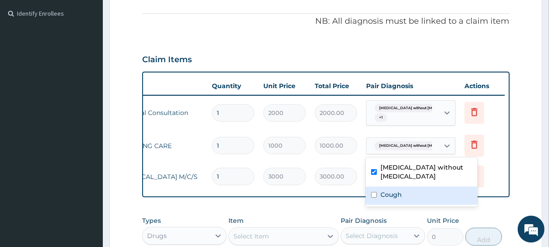
click at [405, 186] on div "Cough" at bounding box center [422, 195] width 112 height 18
checkbox input "true"
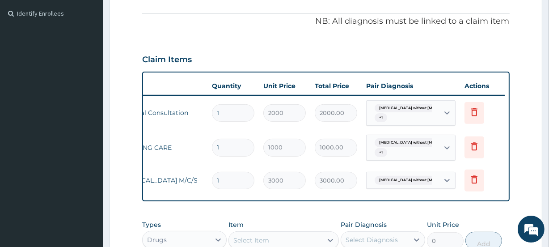
click at [514, 130] on form "Step 2 of 2 PA Code / Prescription Code Enter Code(Secondary Care Only) Encount…" at bounding box center [326, 83] width 433 height 594
click at [417, 177] on span "Sepsis without septic shock" at bounding box center [420, 180] width 90 height 9
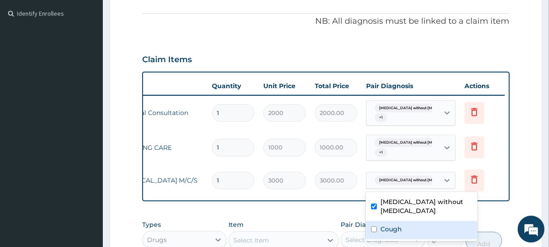
click at [379, 221] on div "Cough" at bounding box center [422, 230] width 112 height 18
checkbox input "true"
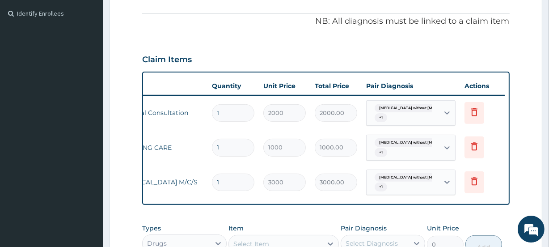
click at [526, 177] on form "Step 2 of 2 PA Code / Prescription Code Enter Code(Secondary Care Only) Encount…" at bounding box center [326, 85] width 433 height 598
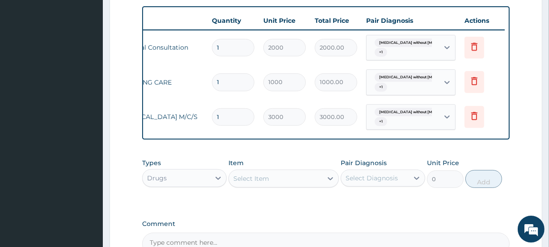
scroll to position [353, 0]
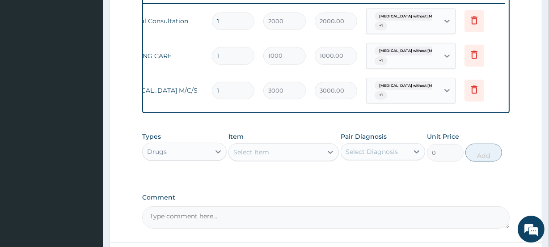
click at [264, 156] on div "Select Item" at bounding box center [251, 151] width 36 height 9
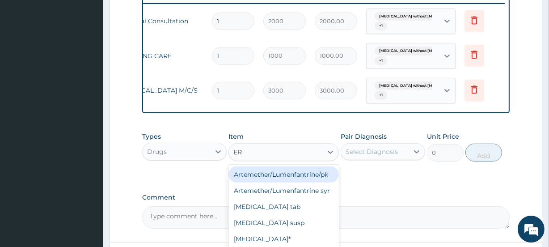
type input "ERY"
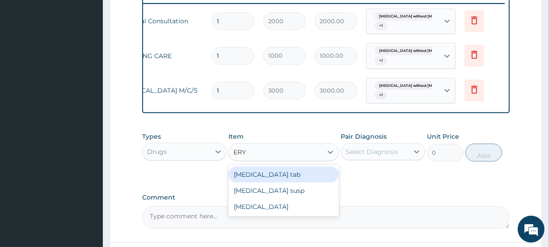
click at [266, 177] on div "Erythromycin tab" at bounding box center [283, 174] width 110 height 16
type input "44"
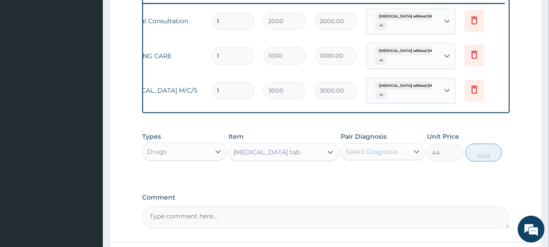
click at [358, 156] on div "Select Diagnosis" at bounding box center [371, 151] width 52 height 9
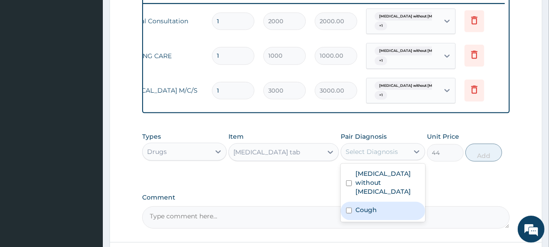
click at [360, 205] on label "Cough" at bounding box center [365, 209] width 21 height 9
checkbox input "true"
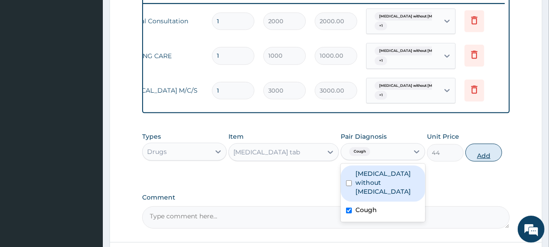
click at [480, 160] on button "Add" at bounding box center [483, 152] width 37 height 18
type input "0"
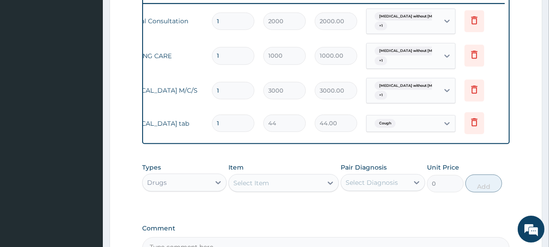
click at [266, 187] on div "Select Item" at bounding box center [251, 182] width 36 height 9
type input "C"
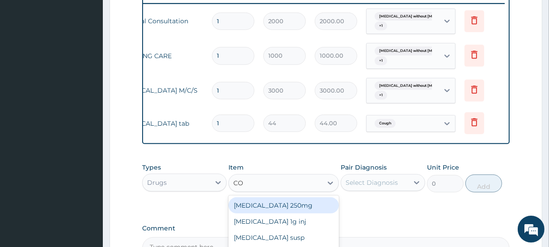
type input "COF"
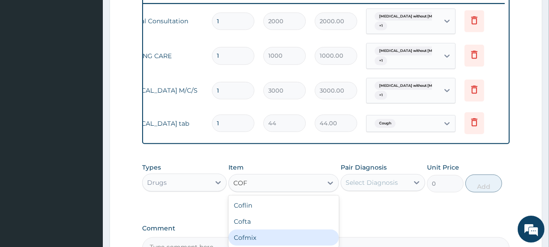
click at [255, 239] on div "Cofmix" at bounding box center [283, 237] width 110 height 16
type input "400"
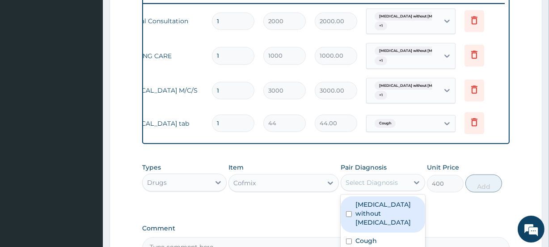
click at [388, 190] on div "Select Diagnosis" at bounding box center [374, 182] width 67 height 14
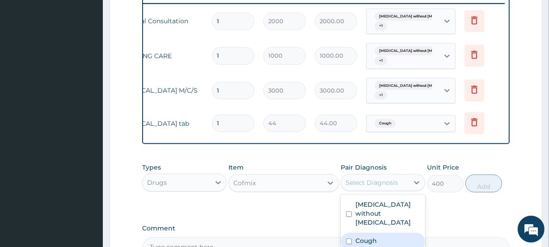
click at [375, 236] on label "Cough" at bounding box center [365, 240] width 21 height 9
checkbox input "true"
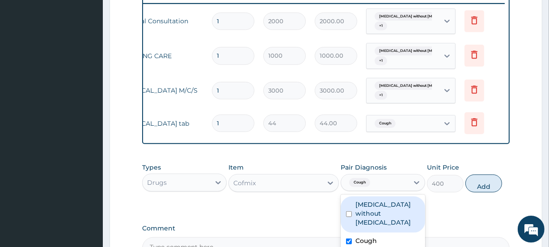
click at [478, 186] on button "Add" at bounding box center [483, 183] width 37 height 18
type input "0"
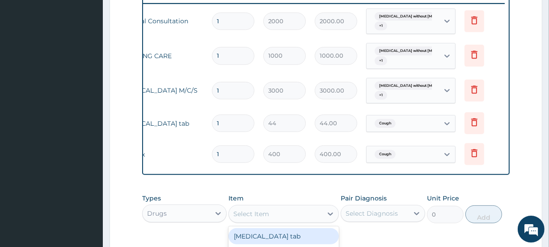
click at [286, 210] on div "Select Item" at bounding box center [283, 214] width 110 height 18
type input "PARAC"
click at [287, 237] on div "Paracetamol tab" at bounding box center [283, 236] width 110 height 16
type input "10"
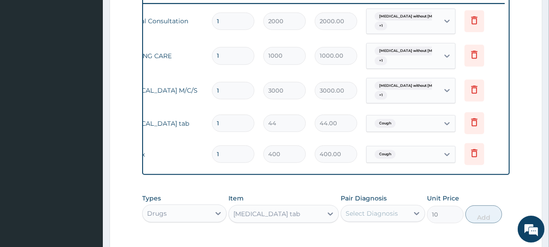
click at [363, 213] on div "Select Diagnosis" at bounding box center [374, 213] width 67 height 14
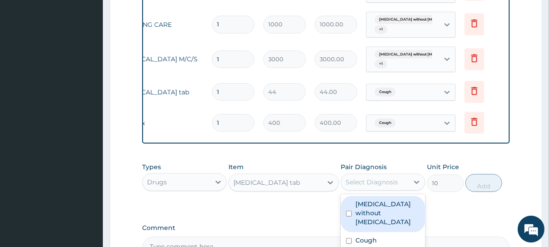
scroll to position [387, 0]
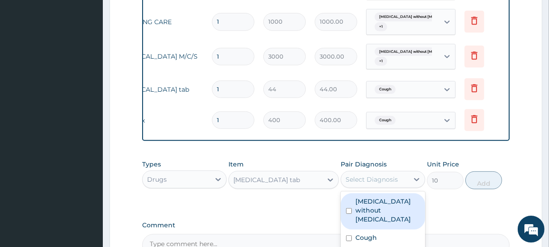
click at [403, 212] on label "Sepsis without septic shock" at bounding box center [387, 210] width 64 height 27
checkbox input "true"
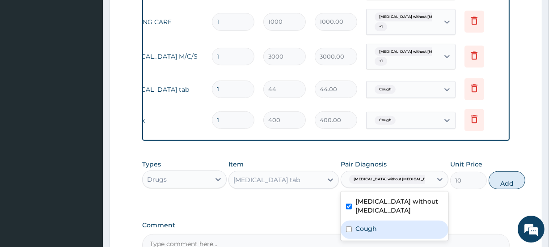
click at [376, 233] on label "Cough" at bounding box center [365, 228] width 21 height 9
checkbox input "true"
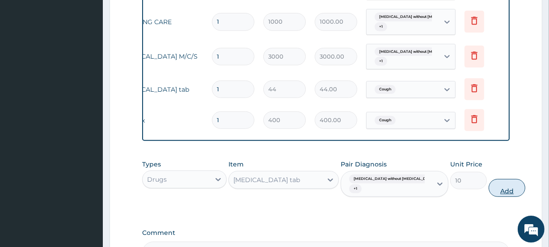
click at [489, 190] on button "Add" at bounding box center [507, 188] width 37 height 18
type input "0"
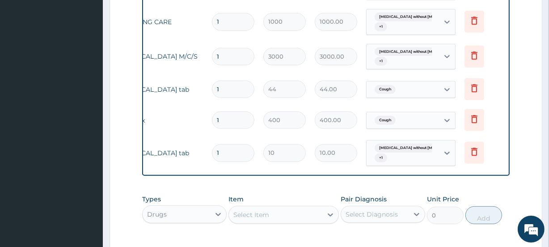
drag, startPoint x: 231, startPoint y: 149, endPoint x: 210, endPoint y: 150, distance: 21.5
click at [213, 150] on input "1" at bounding box center [233, 152] width 42 height 17
type input "3"
type input "30.00"
type input "30"
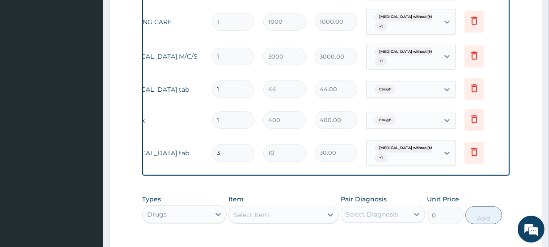
type input "300.00"
type input "30"
drag, startPoint x: 223, startPoint y: 89, endPoint x: 213, endPoint y: 88, distance: 9.4
click at [214, 88] on input "1" at bounding box center [233, 88] width 42 height 17
type input "2"
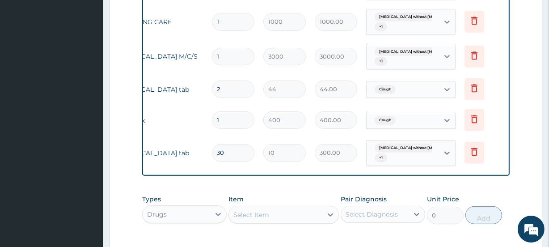
type input "88.00"
type input "24"
type input "1056.00"
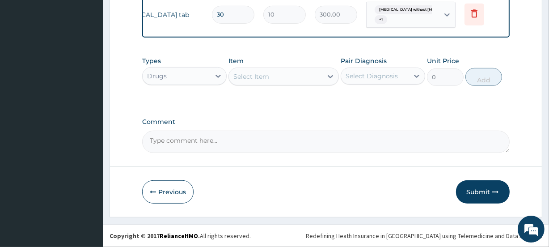
scroll to position [530, 0]
type input "24"
click at [479, 192] on button "Submit" at bounding box center [483, 191] width 54 height 23
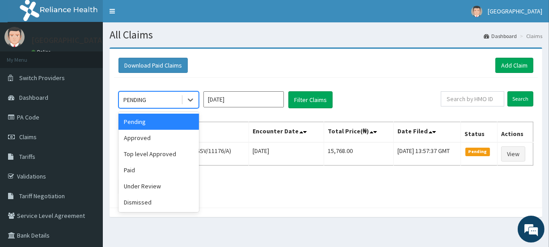
click at [152, 98] on div "PENDING" at bounding box center [150, 100] width 62 height 14
click at [141, 134] on div "Approved" at bounding box center [158, 138] width 80 height 16
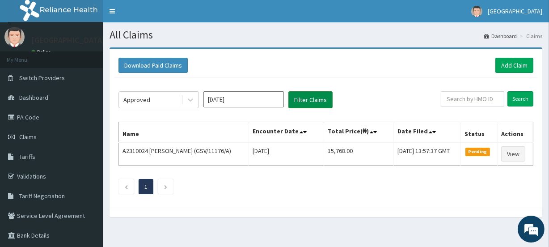
click at [300, 94] on button "Filter Claims" at bounding box center [310, 99] width 44 height 17
click at [189, 101] on icon at bounding box center [190, 99] width 9 height 9
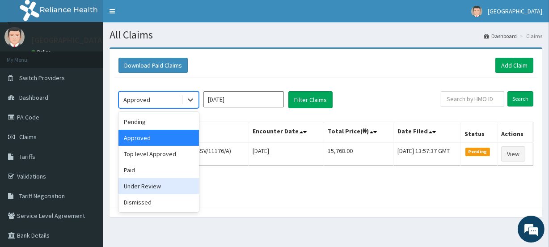
click at [140, 185] on div "Under Review" at bounding box center [158, 186] width 80 height 16
